Goal: Task Accomplishment & Management: Use online tool/utility

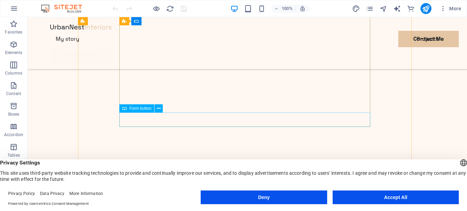
scroll to position [376, 0]
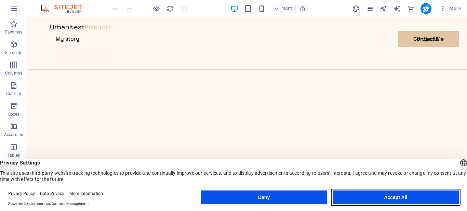
drag, startPoint x: 360, startPoint y: 199, endPoint x: 333, endPoint y: 182, distance: 32.5
click at [360, 199] on button "Accept All" at bounding box center [396, 198] width 126 height 14
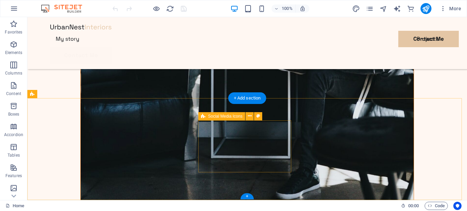
scroll to position [1913, 0]
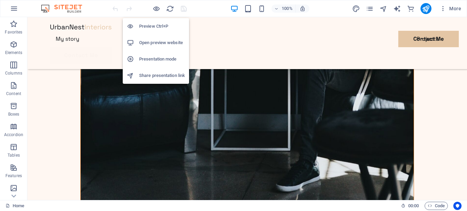
click at [147, 41] on h6 "Open preview website" at bounding box center [162, 43] width 46 height 8
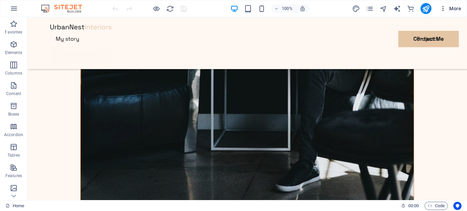
click at [455, 7] on span "More" at bounding box center [451, 8] width 22 height 7
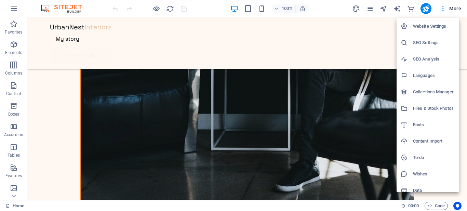
click at [455, 7] on div at bounding box center [233, 105] width 467 height 211
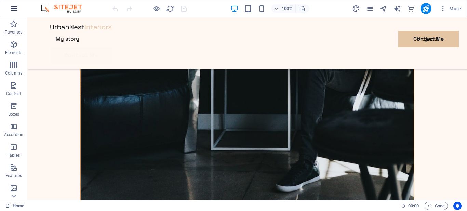
click at [8, 10] on button "button" at bounding box center [14, 8] width 16 height 16
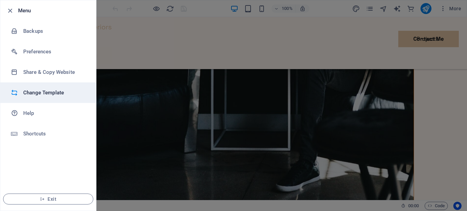
click at [36, 99] on li "Change Template" at bounding box center [48, 92] width 96 height 21
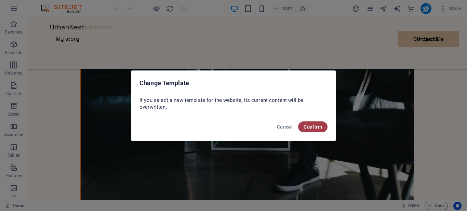
click at [315, 129] on span "Confirm" at bounding box center [313, 126] width 18 height 5
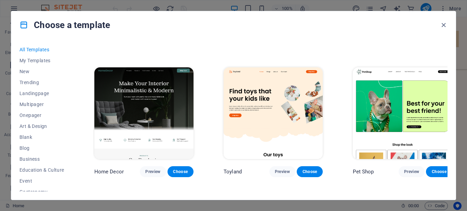
scroll to position [274, 0]
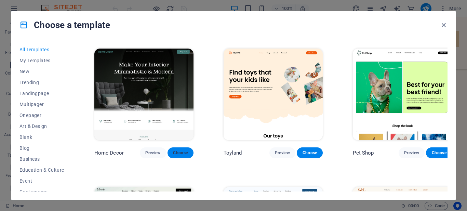
click at [173, 150] on span "Choose" at bounding box center [180, 152] width 15 height 5
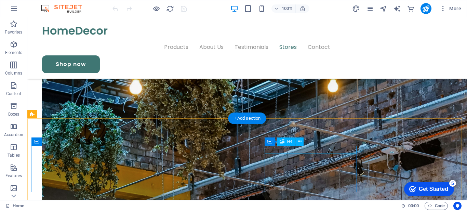
scroll to position [1762, 0]
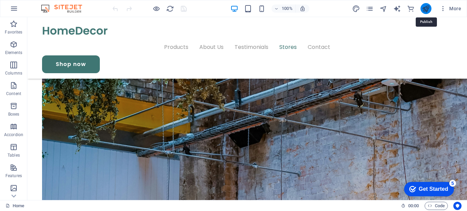
click at [425, 9] on icon "publish" at bounding box center [426, 9] width 8 height 8
